Goal: Find specific page/section: Find specific page/section

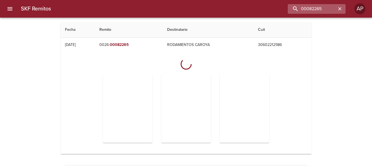
click at [340, 7] on icon "button" at bounding box center [340, 9] width 6 height 6
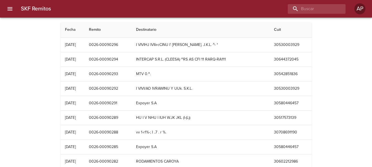
click at [15, 8] on button "menu" at bounding box center [9, 8] width 13 height 13
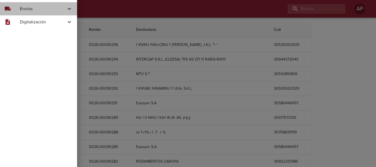
click at [43, 10] on span "Envíos" at bounding box center [43, 9] width 46 height 7
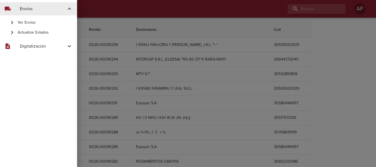
click at [47, 20] on span "Ver Envíos" at bounding box center [45, 23] width 55 height 6
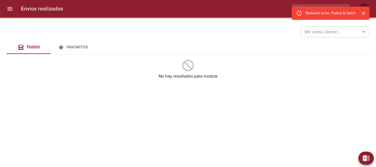
click at [364, 11] on icon "Cerrar" at bounding box center [364, 13] width 6 height 6
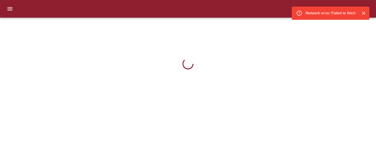
click at [364, 12] on icon "Cerrar" at bounding box center [364, 13] width 6 height 6
